Goal: Task Accomplishment & Management: Manage account settings

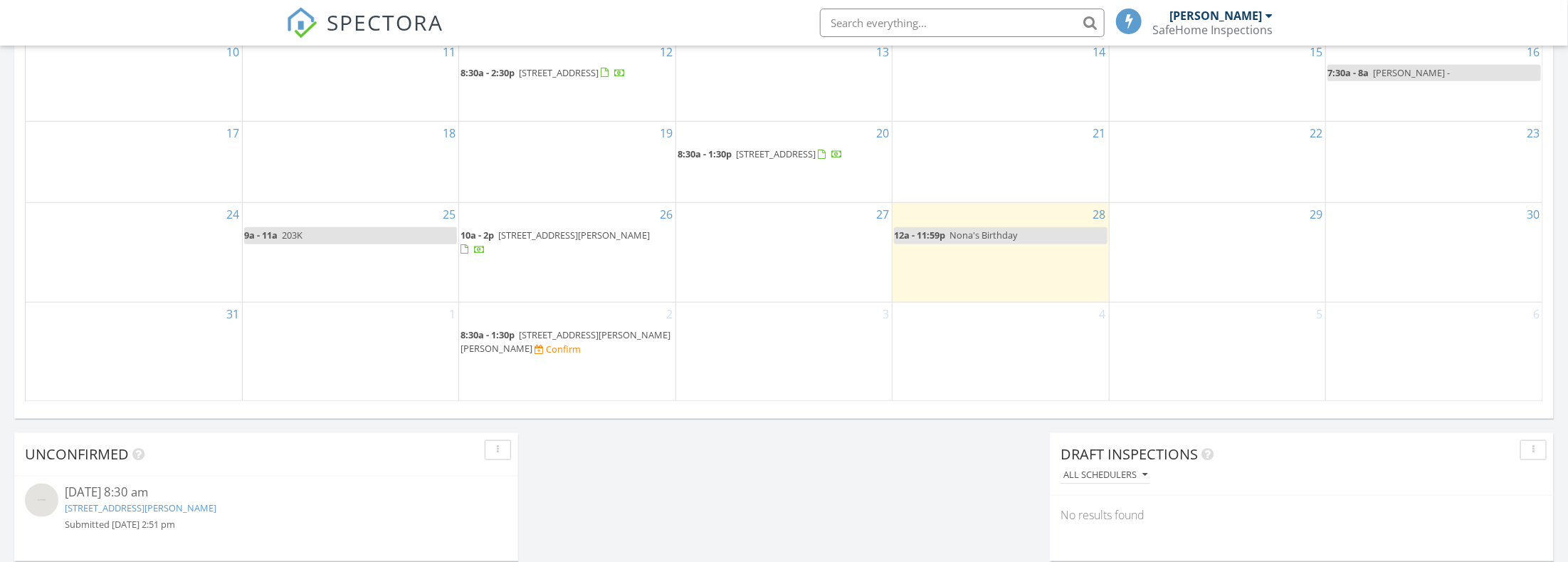
scroll to position [7, 7]
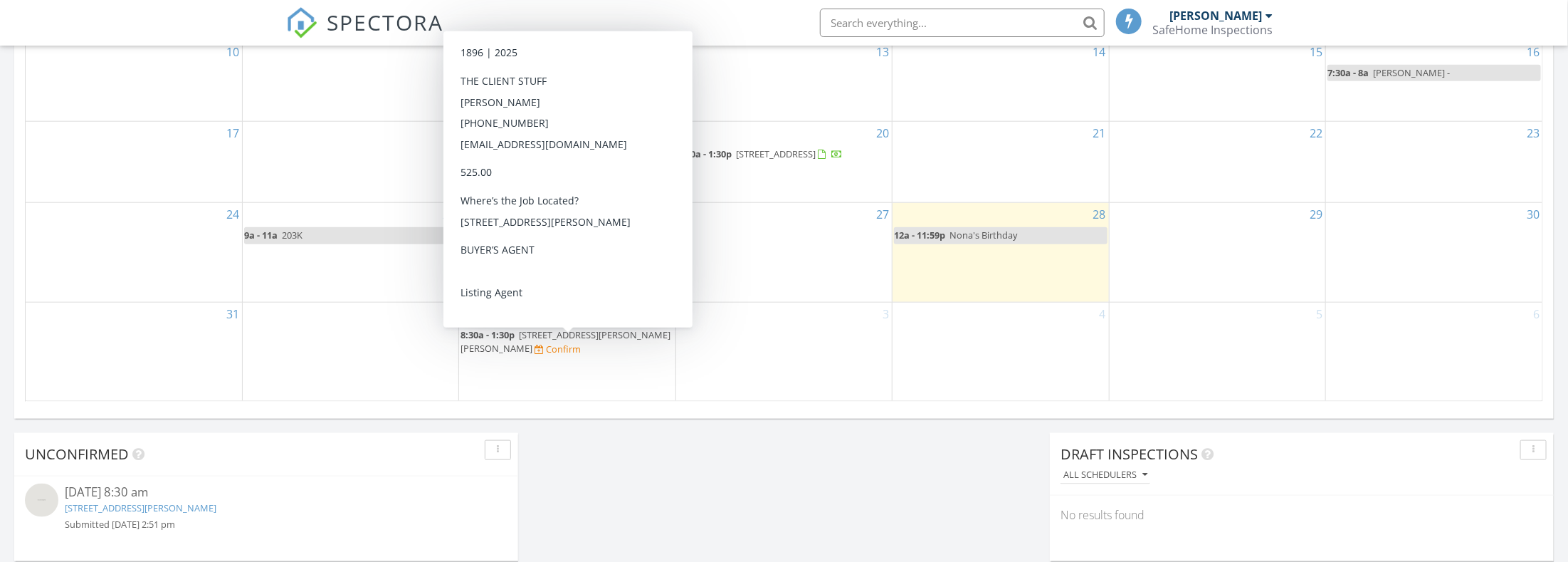
click at [561, 340] on span "307 Celadon Wy, Brandon 39042" at bounding box center [566, 341] width 210 height 26
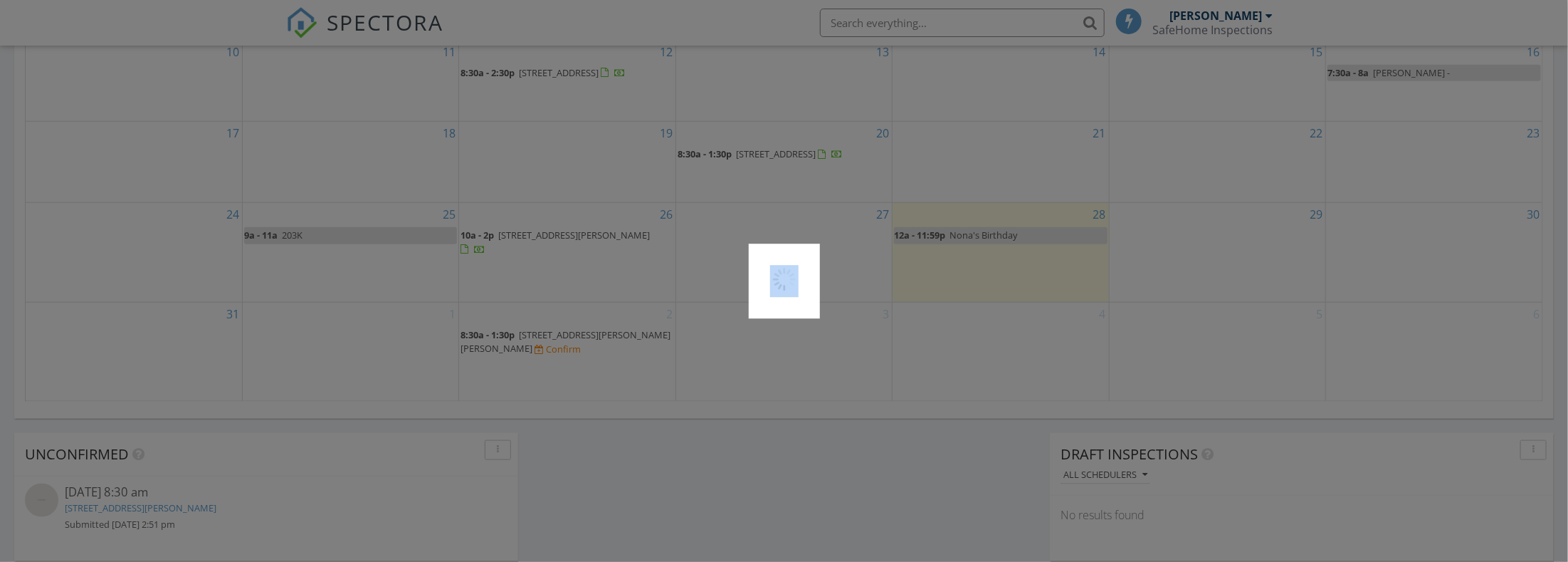
click at [561, 340] on div at bounding box center [784, 281] width 1568 height 562
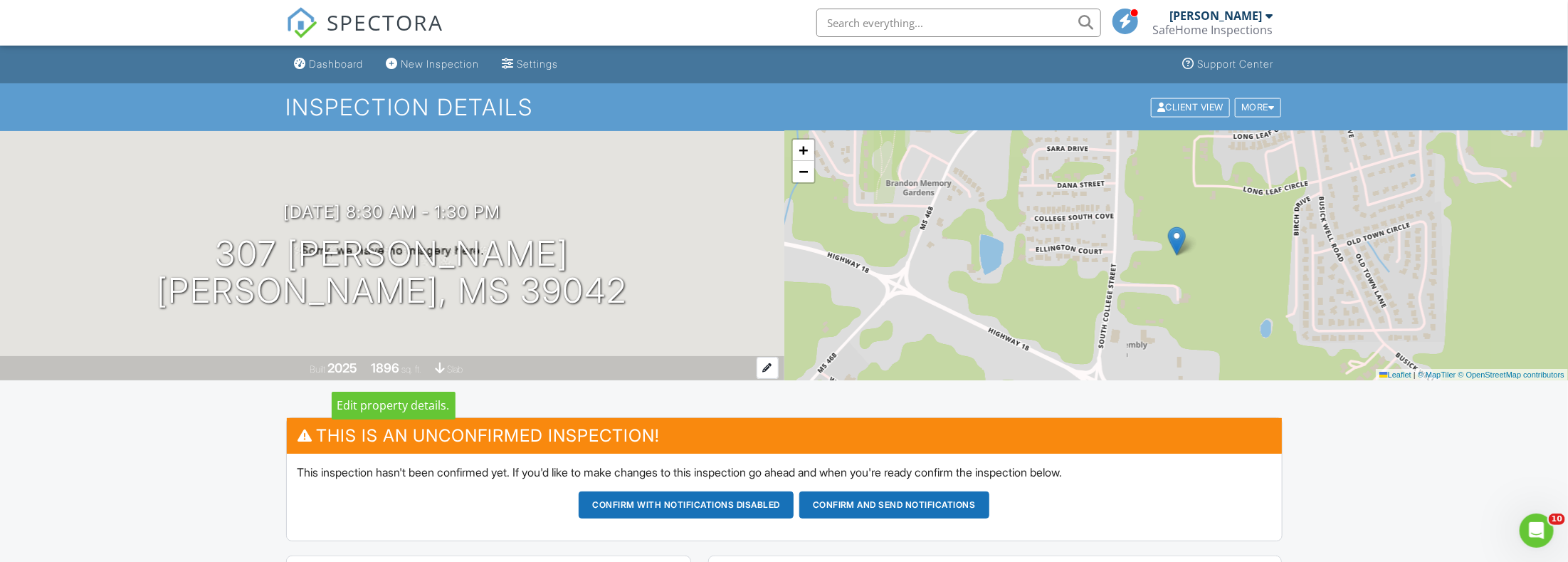
click at [770, 365] on div at bounding box center [767, 367] width 22 height 22
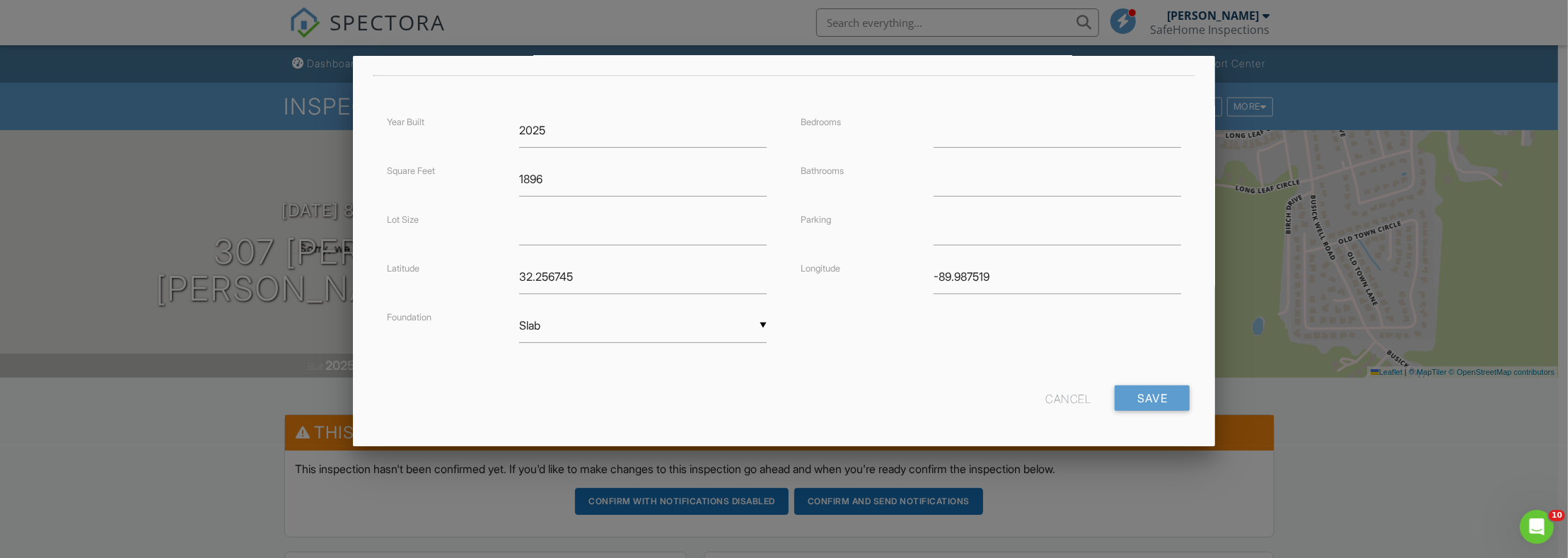
scroll to position [315, 0]
click at [945, 134] on input "number" at bounding box center [1057, 125] width 247 height 34
type input "3"
click at [945, 182] on input "number" at bounding box center [1057, 175] width 247 height 34
type input "2"
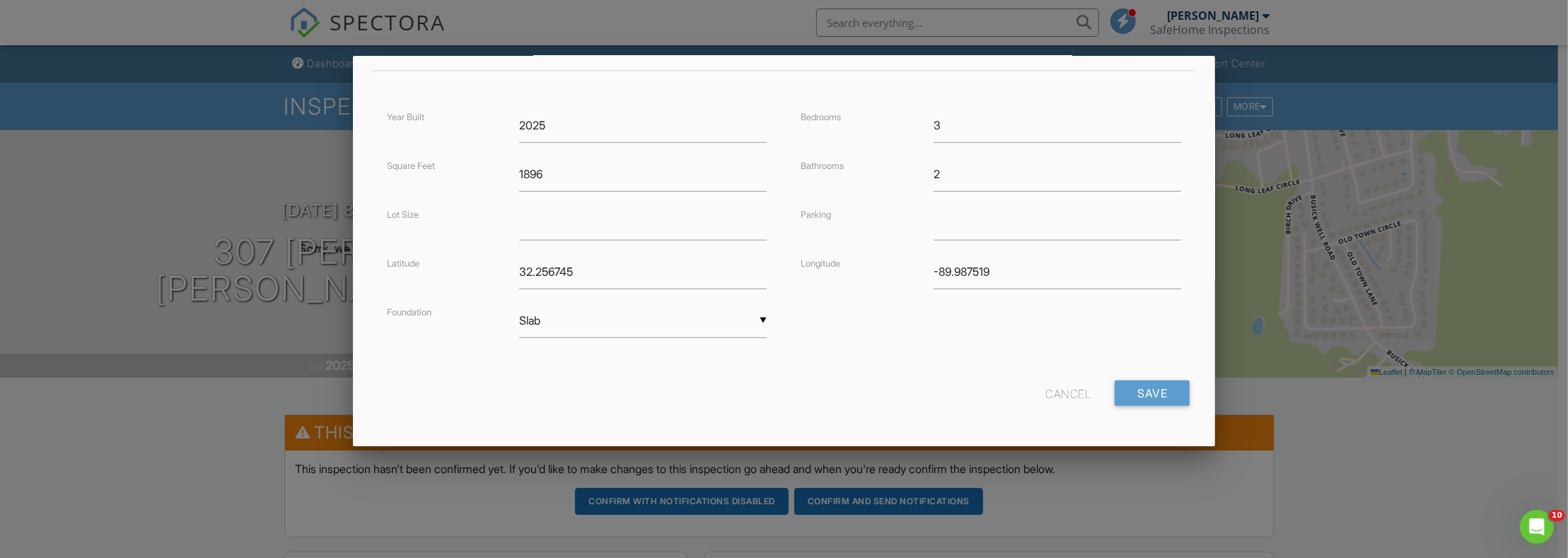
click at [904, 367] on form "Address 307 Celadon Wy Unit Country US City Brandon State MS Zip 39042 County R…" at bounding box center [784, 115] width 828 height 605
click at [1129, 394] on input "Save" at bounding box center [1152, 393] width 75 height 26
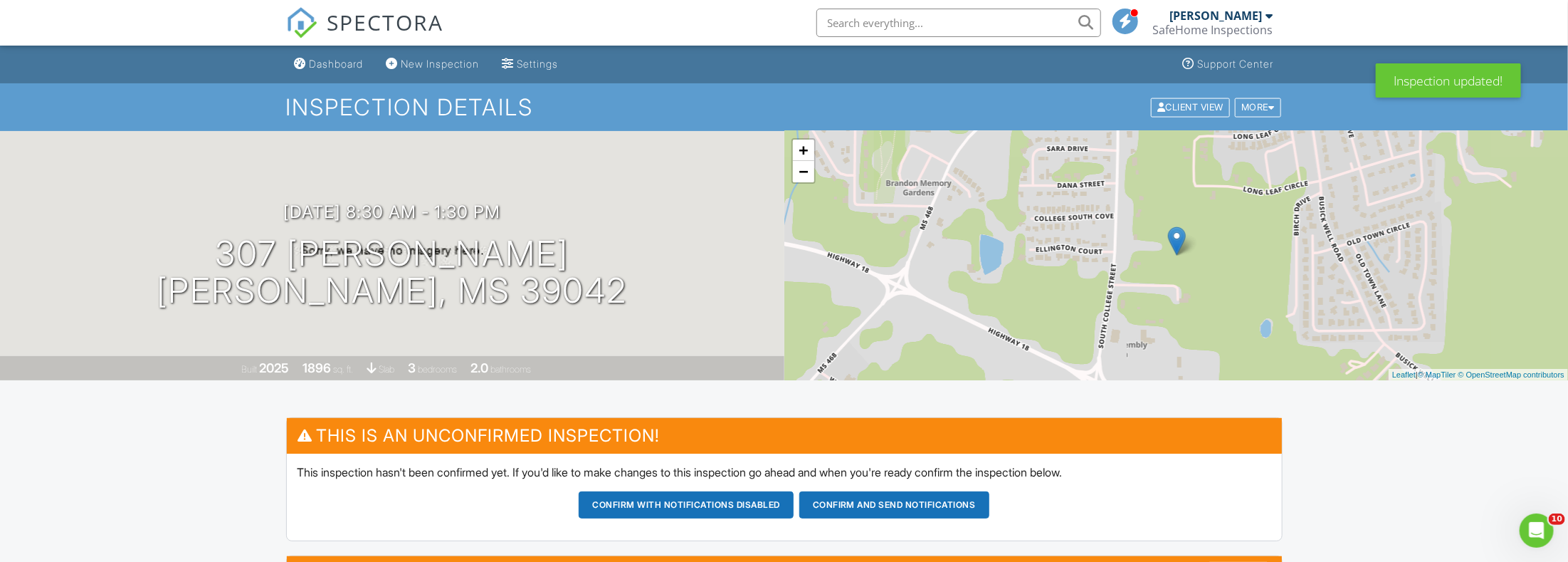
scroll to position [151, 0]
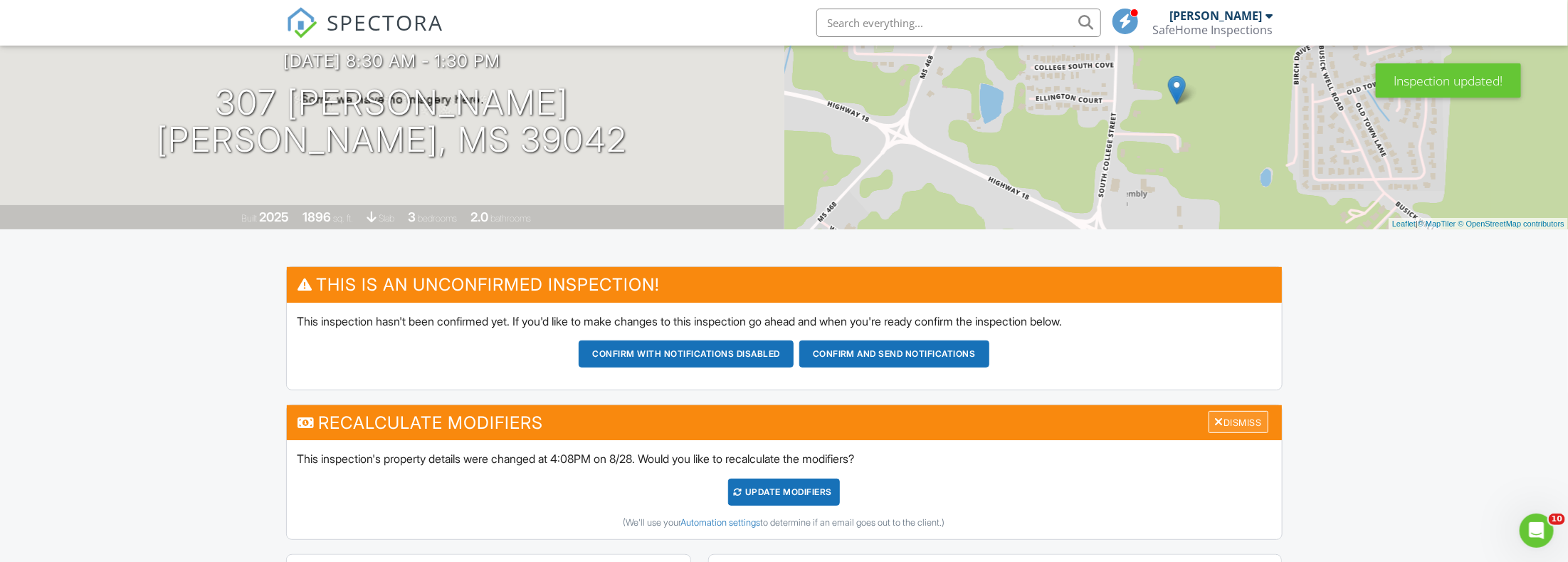
click at [1224, 425] on div "Dismiss" at bounding box center [1239, 422] width 60 height 22
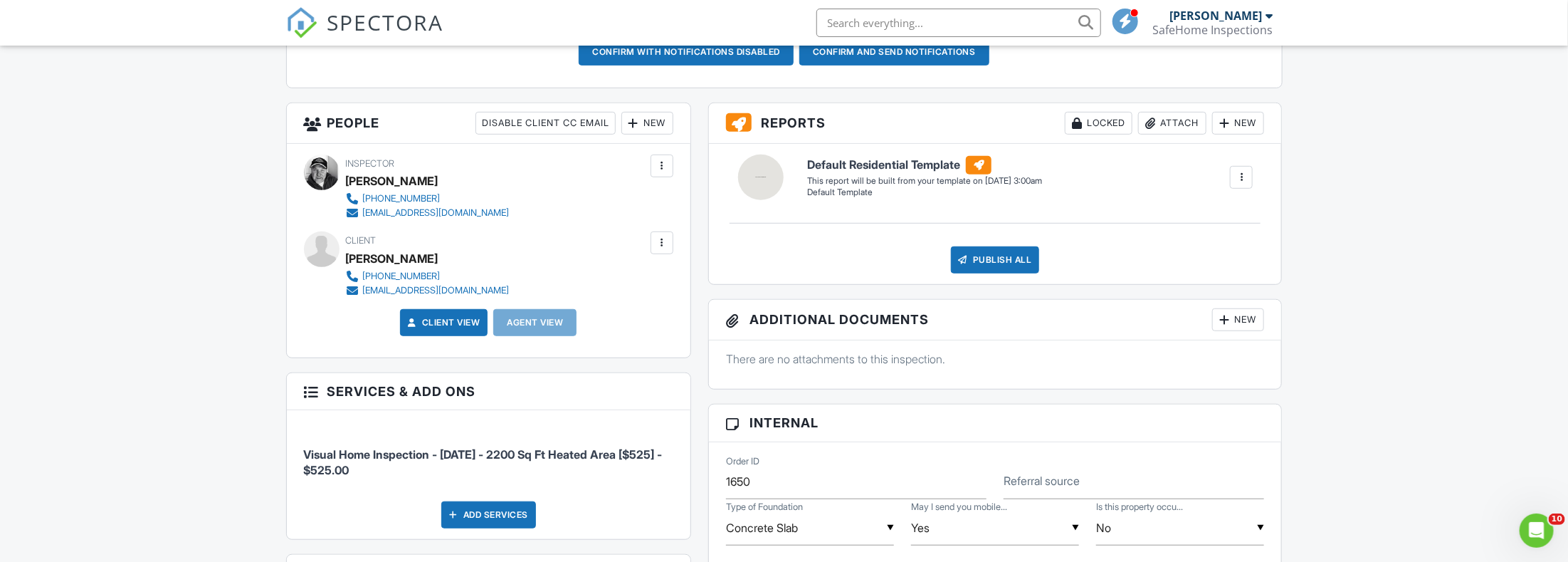
scroll to position [604, 0]
